Goal: Communication & Community: Ask a question

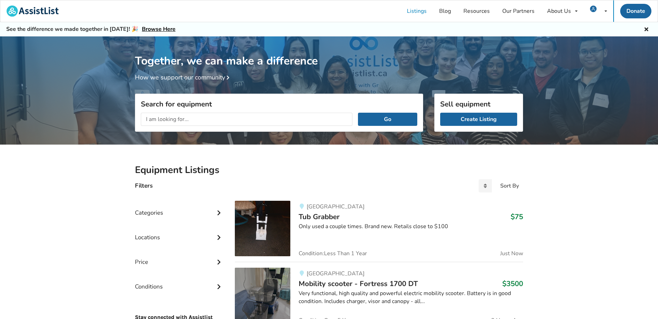
click at [648, 30] on icon at bounding box center [647, 29] width 7 height 6
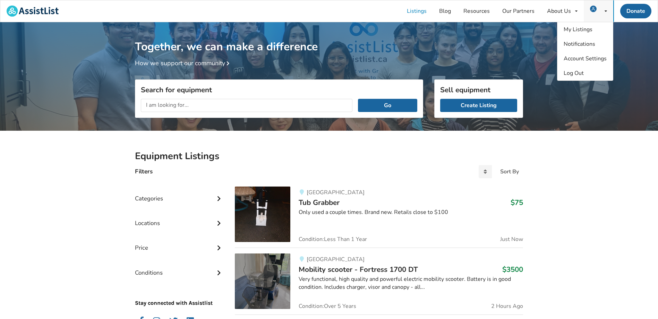
click at [593, 10] on img at bounding box center [593, 9] width 7 height 7
click at [586, 27] on span "My Listings" at bounding box center [578, 30] width 29 height 8
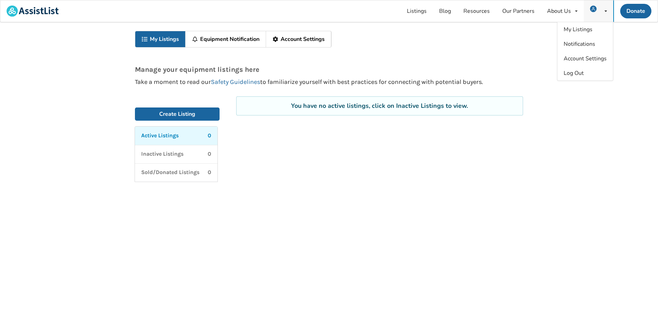
click at [594, 8] on img at bounding box center [593, 9] width 7 height 7
click at [533, 51] on div "My Listings Equipment Notification Account Settings Manage your equipment listi…" at bounding box center [329, 171] width 658 height 299
click at [165, 37] on link "My Listings" at bounding box center [160, 39] width 50 height 16
click at [37, 14] on img at bounding box center [33, 11] width 52 height 11
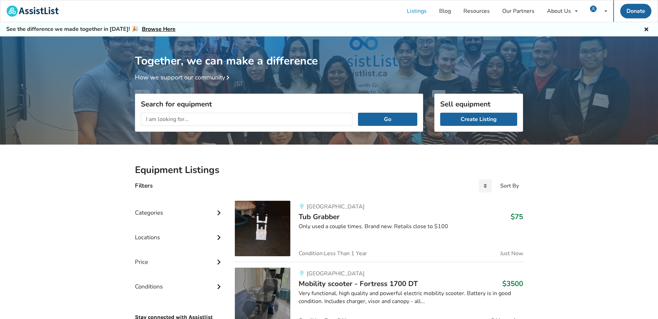
click at [295, 117] on input "text" at bounding box center [247, 119] width 212 height 13
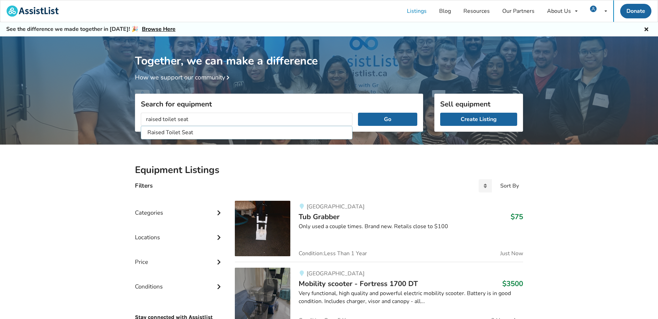
type input "raised toilet seat"
click at [358, 113] on button "Go" at bounding box center [387, 119] width 59 height 13
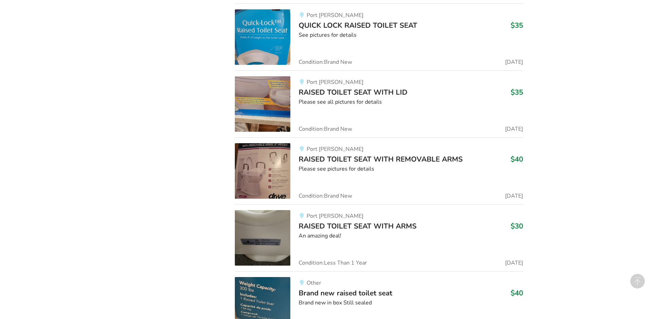
scroll to position [555, 0]
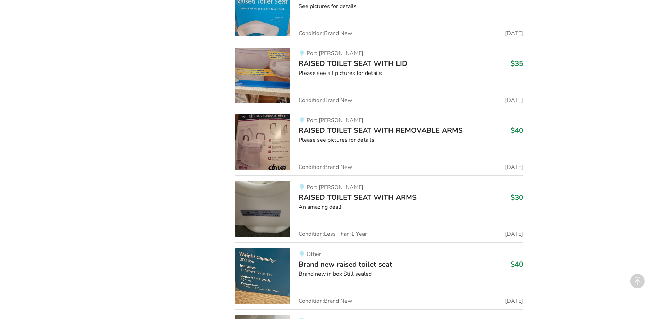
click at [282, 136] on img at bounding box center [263, 143] width 56 height 56
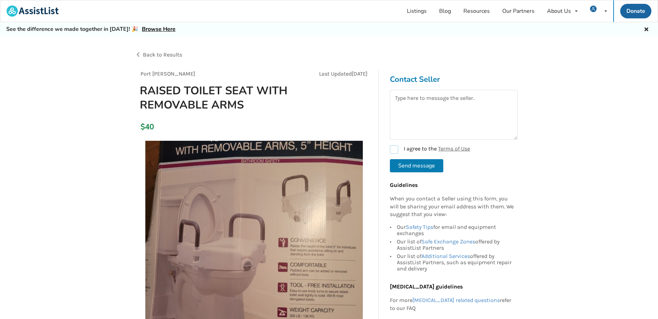
click at [392, 150] on label "I agree to the Terms of Use" at bounding box center [430, 149] width 80 height 8
checkbox input "true"
click at [411, 107] on textarea at bounding box center [454, 115] width 128 height 50
type textarea "Hello is this available? Much appreciated, [PERSON_NAME] [PHONE_NUMBER]"
click at [405, 165] on button "Send message" at bounding box center [416, 165] width 53 height 13
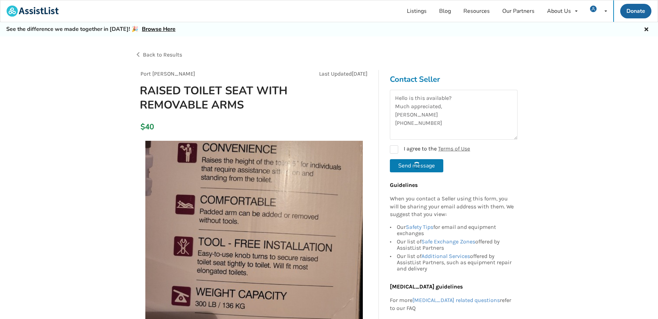
checkbox input "false"
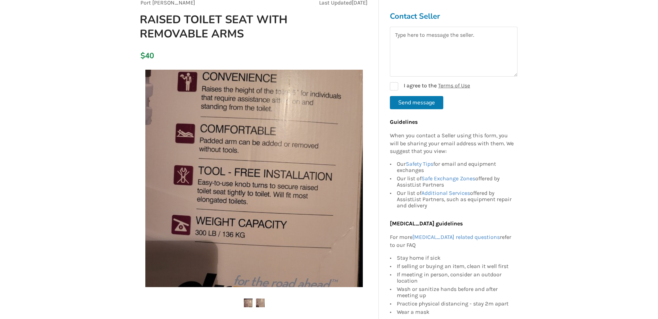
scroll to position [104, 0]
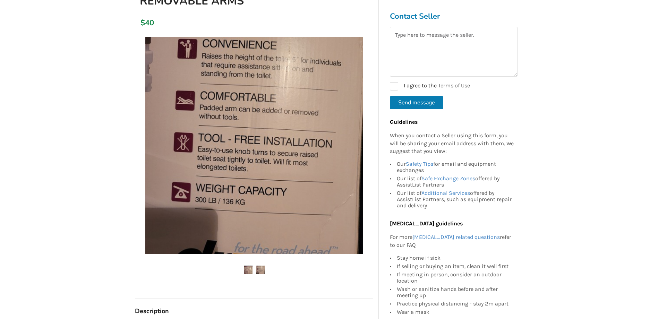
click at [258, 270] on img at bounding box center [260, 270] width 9 height 9
click at [246, 270] on img at bounding box center [248, 270] width 9 height 9
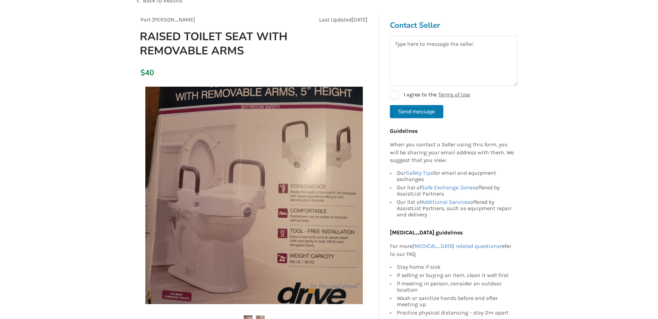
scroll to position [0, 0]
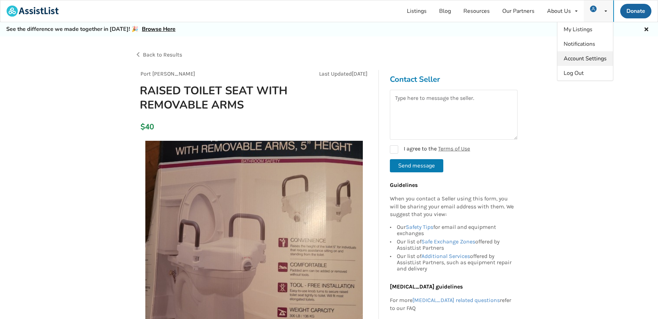
click at [579, 57] on span "Account Settings" at bounding box center [585, 59] width 43 height 8
